Goal: Information Seeking & Learning: Learn about a topic

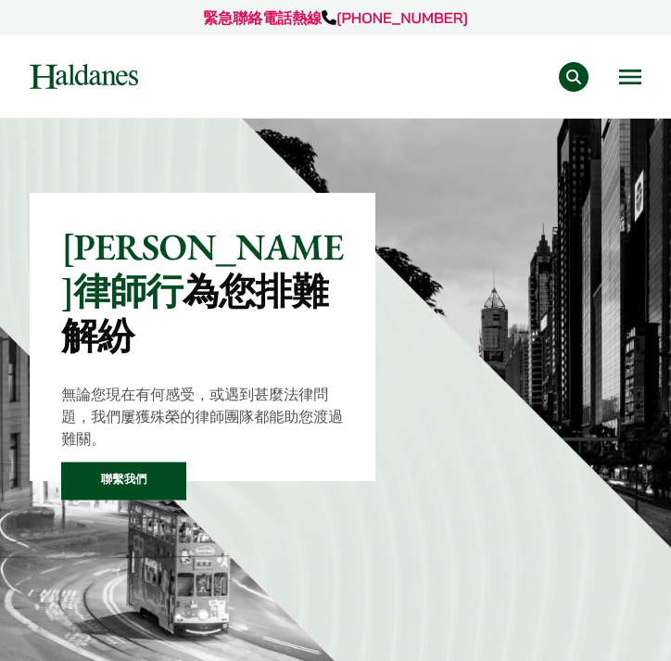
click at [636, 79] on button "Open menu" at bounding box center [630, 76] width 22 height 15
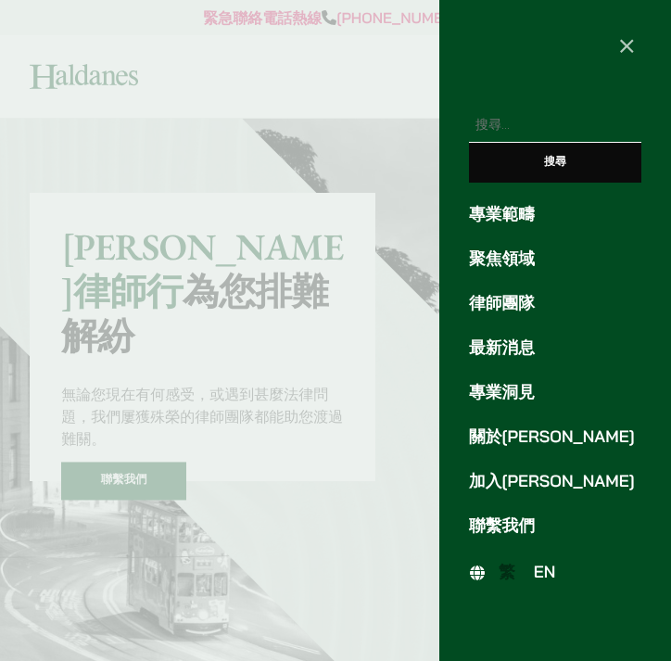
click at [511, 263] on link "聚焦領域" at bounding box center [555, 258] width 172 height 25
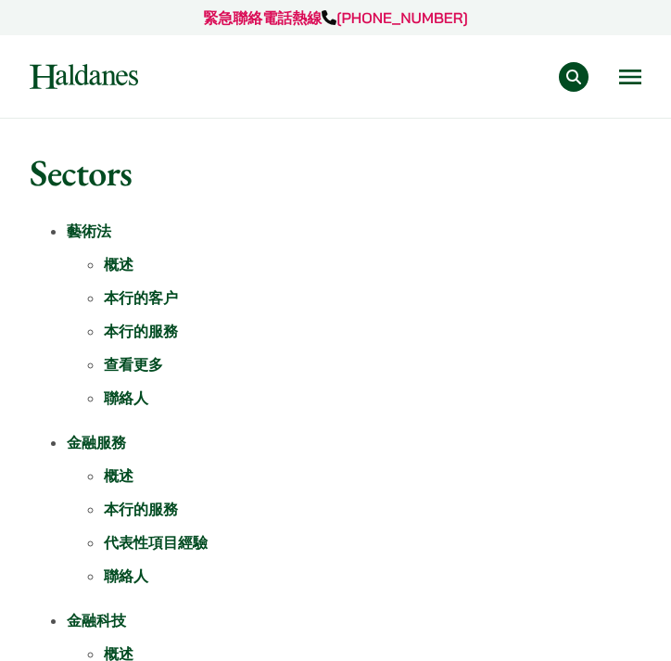
click at [624, 77] on button "Open menu" at bounding box center [630, 76] width 22 height 15
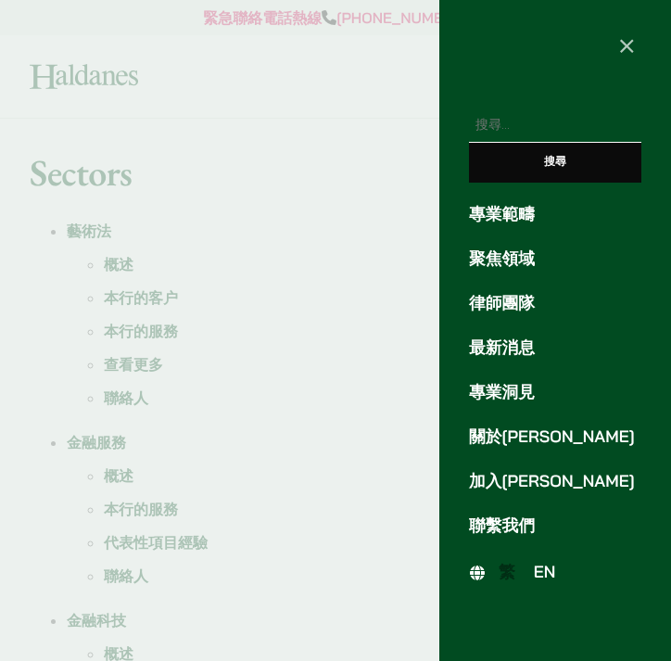
click at [540, 567] on span "EN" at bounding box center [545, 571] width 22 height 20
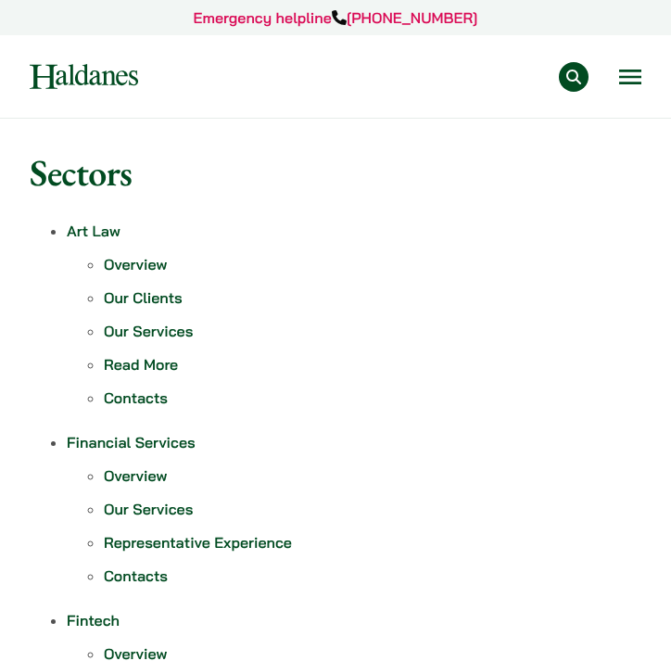
click at [616, 76] on div "Practice Areas Antitrust and Competition Law Civil Litigation & Dispute Resolut…" at bounding box center [403, 77] width 475 height 30
click at [628, 78] on button "Open menu" at bounding box center [630, 76] width 22 height 15
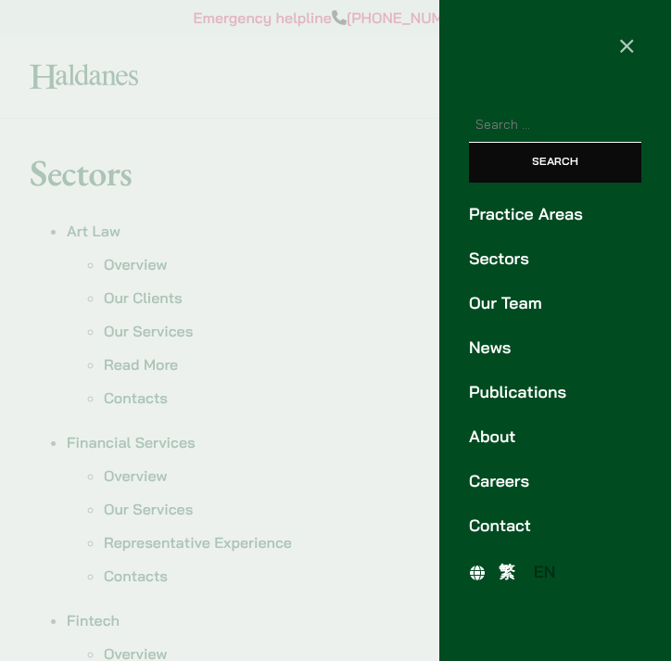
click at [503, 484] on link "Careers" at bounding box center [555, 481] width 172 height 25
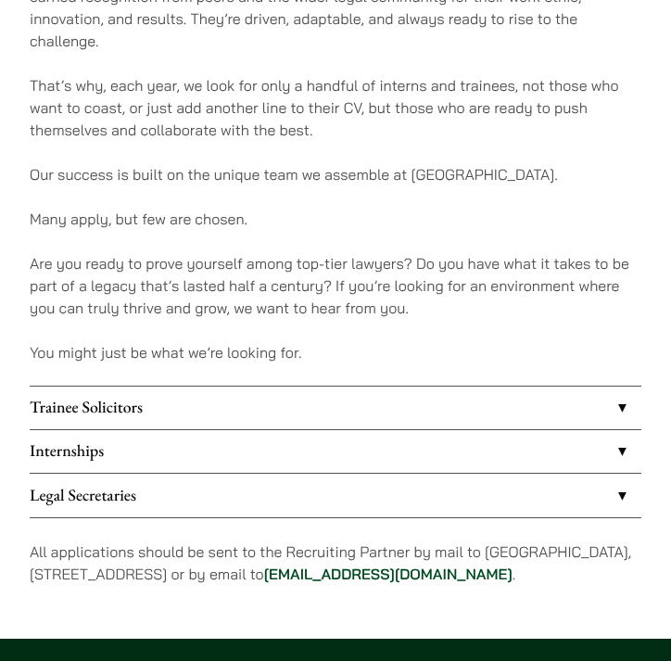
scroll to position [1069, 0]
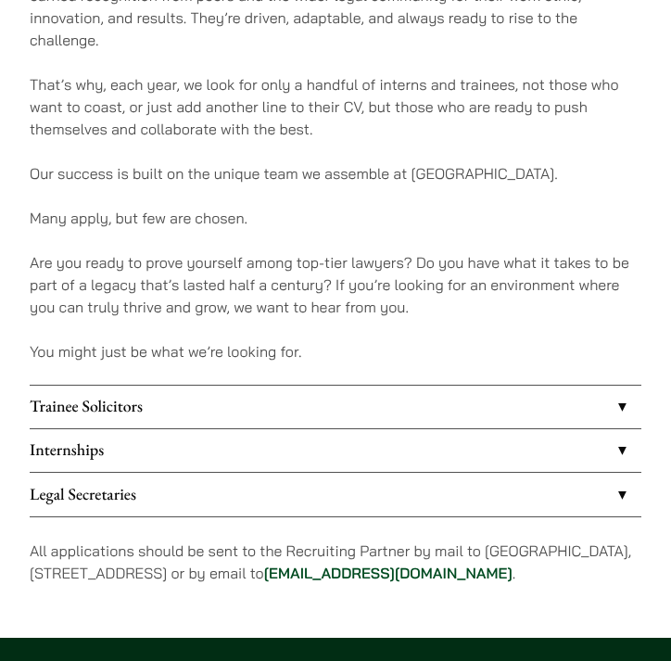
click at [454, 429] on link "Internships" at bounding box center [335, 450] width 611 height 43
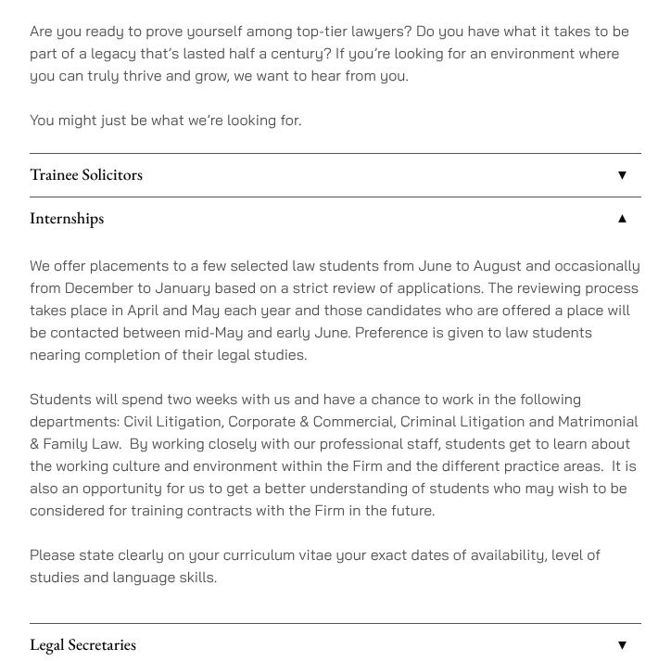
scroll to position [1301, 0]
